Goal: Navigation & Orientation: Find specific page/section

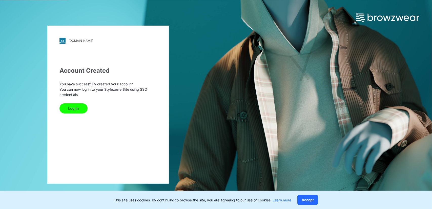
click at [73, 107] on button "Log In" at bounding box center [73, 108] width 28 height 10
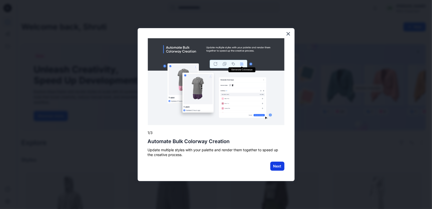
click at [277, 168] on button "Next" at bounding box center [277, 165] width 14 height 9
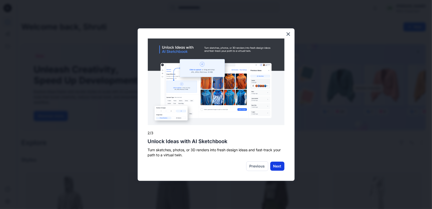
click at [275, 165] on button "Next" at bounding box center [277, 165] width 14 height 9
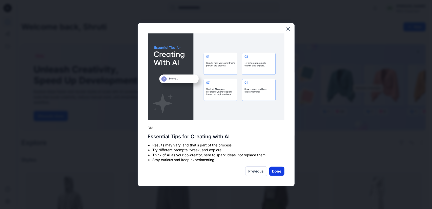
click at [275, 170] on button "Done" at bounding box center [276, 170] width 15 height 9
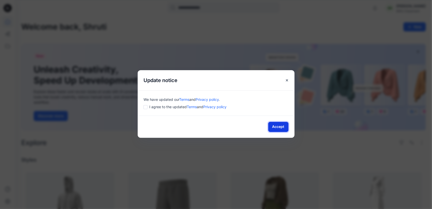
click at [274, 126] on button "Accept" at bounding box center [278, 127] width 20 height 10
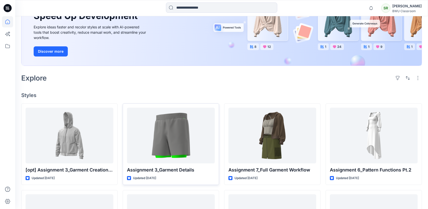
scroll to position [126, 0]
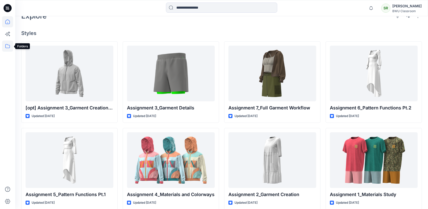
click at [4, 47] on icon at bounding box center [7, 45] width 11 height 11
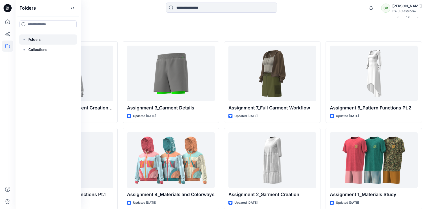
click at [31, 37] on p "Folders" at bounding box center [34, 39] width 12 height 6
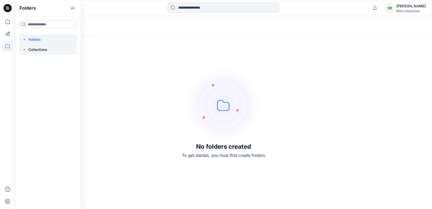
click at [44, 48] on p "Collections" at bounding box center [37, 50] width 19 height 6
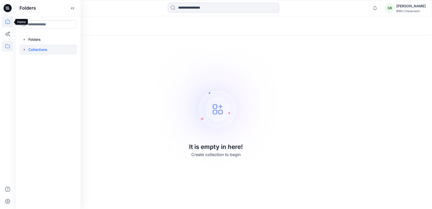
click at [8, 24] on icon at bounding box center [7, 21] width 5 height 5
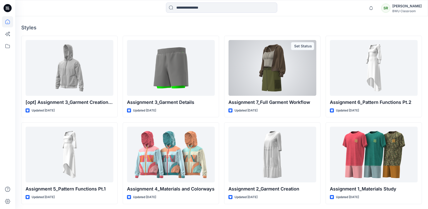
scroll to position [132, 0]
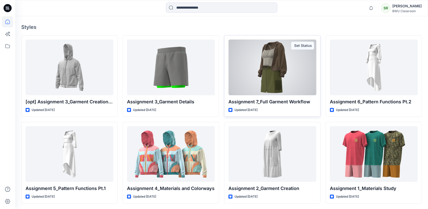
click at [245, 77] on div at bounding box center [272, 67] width 88 height 56
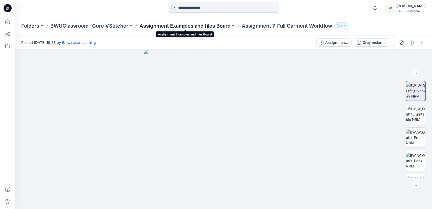
click at [209, 26] on p "Assignment Examples and files Board" at bounding box center [184, 25] width 91 height 7
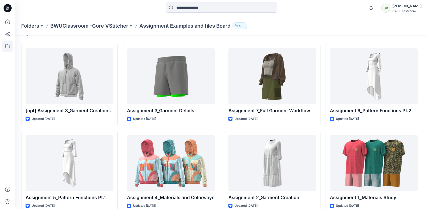
scroll to position [22, 0]
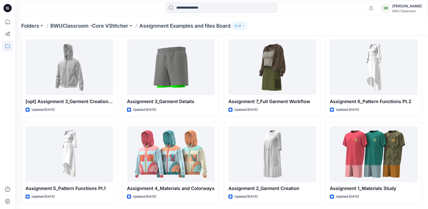
click at [242, 27] on button "4" at bounding box center [239, 25] width 15 height 7
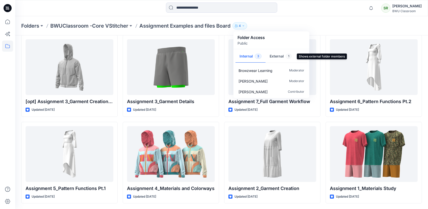
click at [273, 55] on button "External 1" at bounding box center [280, 56] width 30 height 13
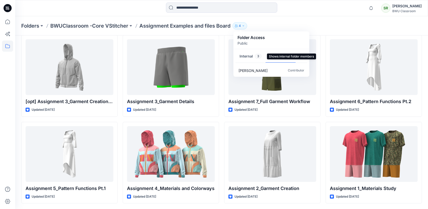
click at [241, 57] on button "Internal 3" at bounding box center [250, 56] width 30 height 13
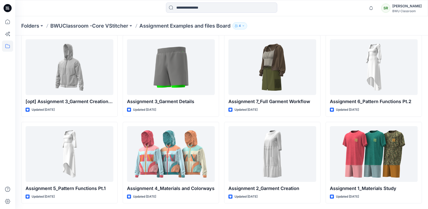
click at [294, 24] on div "Folders BWUClassroom -Core VStitcher Assignment Examples and files Board 4 Fold…" at bounding box center [201, 25] width 361 height 7
click at [111, 25] on p "BWUClassroom -Core VStitcher" at bounding box center [89, 25] width 78 height 7
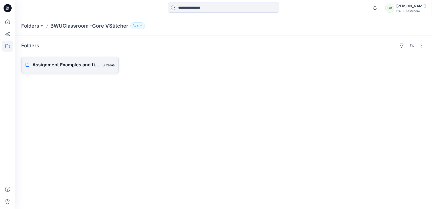
click at [86, 65] on p "Assignment Examples and files Board" at bounding box center [65, 64] width 67 height 7
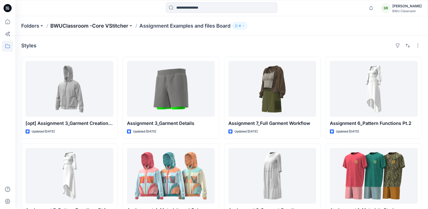
click at [100, 28] on p "BWUClassroom -Core VStitcher" at bounding box center [89, 25] width 78 height 7
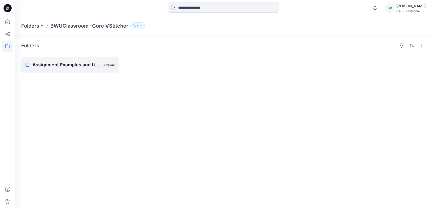
click at [394, 6] on div "SR" at bounding box center [389, 8] width 9 height 9
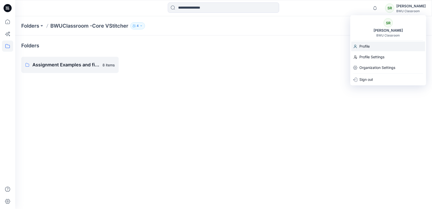
click at [383, 46] on div "Profile" at bounding box center [388, 46] width 74 height 10
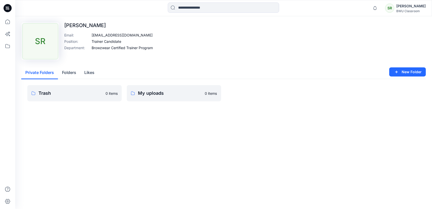
click at [73, 73] on button "Folders" at bounding box center [69, 72] width 22 height 13
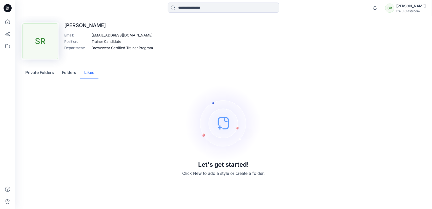
click at [89, 73] on button "Likes" at bounding box center [89, 72] width 18 height 13
click at [41, 72] on button "Private Folders" at bounding box center [39, 72] width 37 height 13
